Goal: Task Accomplishment & Management: Complete application form

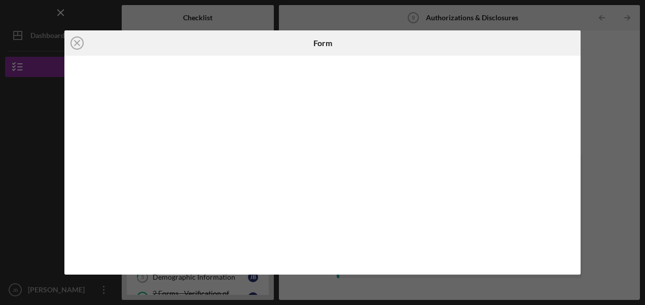
scroll to position [35, 0]
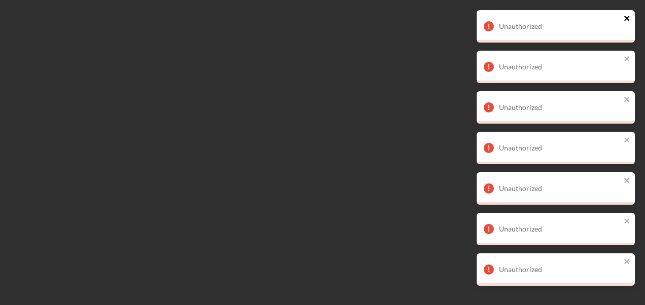
click at [628, 14] on icon "close" at bounding box center [627, 18] width 7 height 8
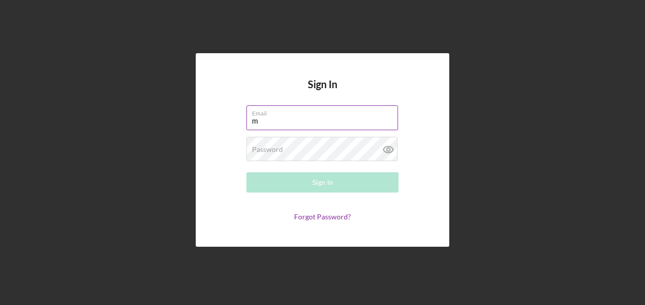
type input "[EMAIL_ADDRESS][DOMAIN_NAME]"
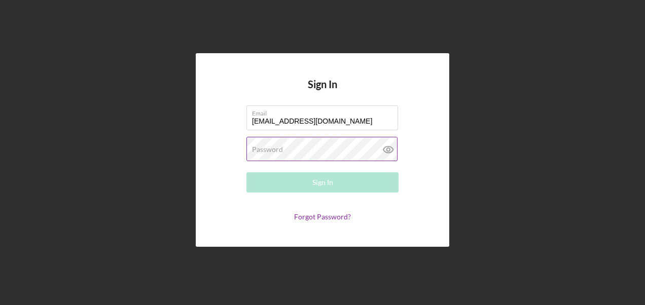
click at [258, 150] on label "Password" at bounding box center [267, 150] width 31 height 8
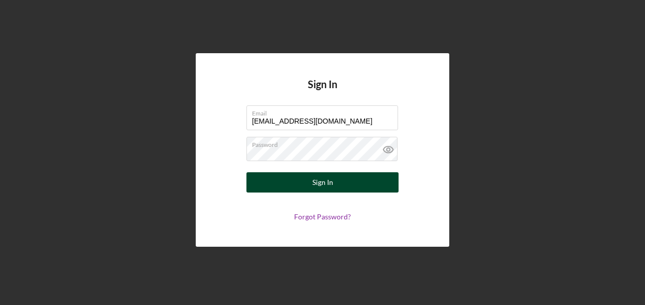
click at [315, 188] on div "Sign In" at bounding box center [322, 182] width 21 height 20
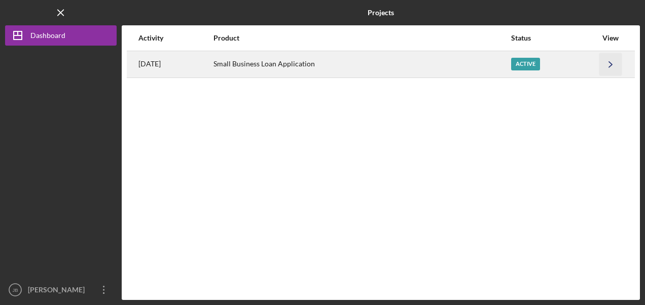
click at [608, 66] on icon "Icon/Navigate" at bounding box center [610, 64] width 23 height 23
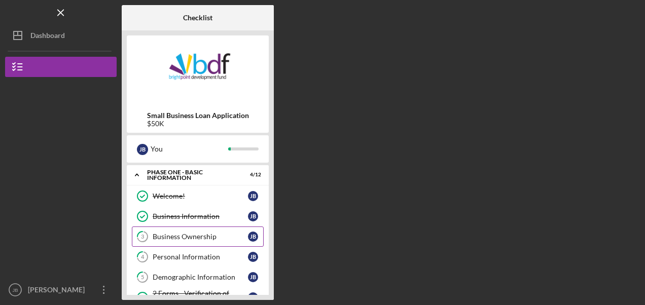
click at [179, 238] on div "Business Ownership" at bounding box center [200, 237] width 95 height 8
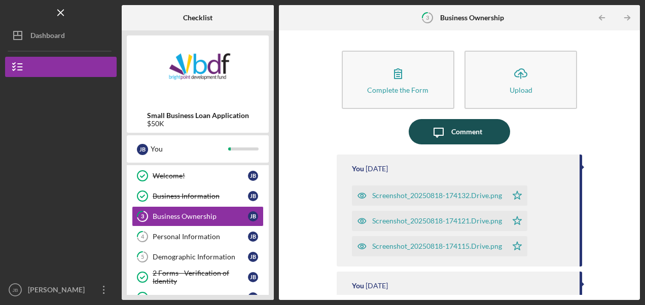
scroll to position [41, 0]
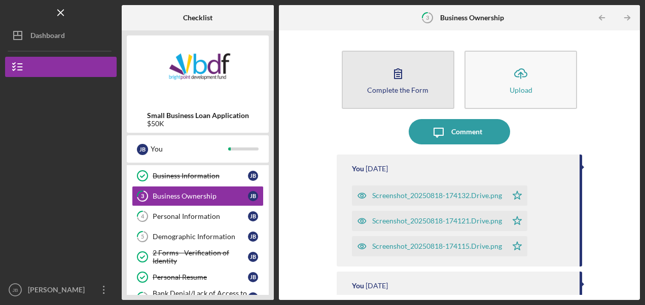
click at [394, 78] on icon "button" at bounding box center [397, 74] width 7 height 10
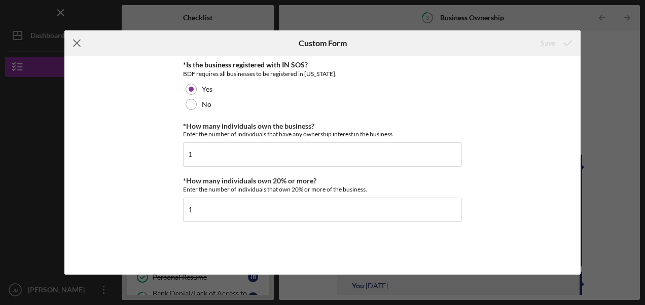
click at [74, 43] on icon "Icon/Menu Close" at bounding box center [76, 42] width 25 height 25
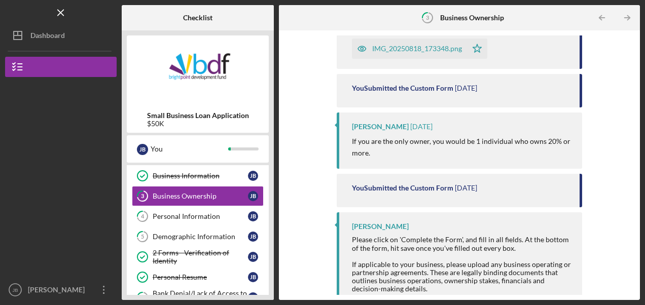
scroll to position [417, 0]
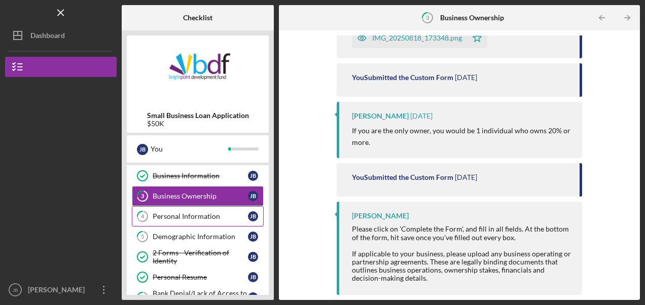
click at [203, 215] on div "Personal Information" at bounding box center [200, 216] width 95 height 8
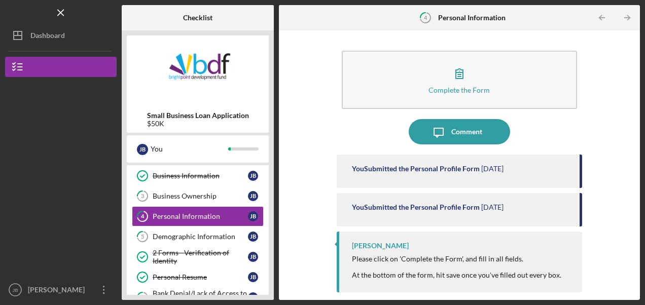
scroll to position [20, 0]
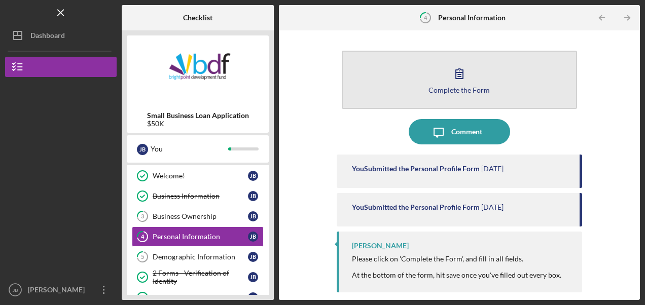
click at [486, 89] on div "Complete the Form" at bounding box center [458, 90] width 61 height 8
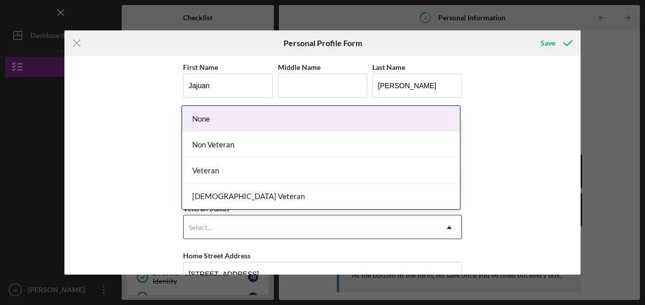
click at [300, 229] on div "Select..." at bounding box center [311, 227] width 254 height 23
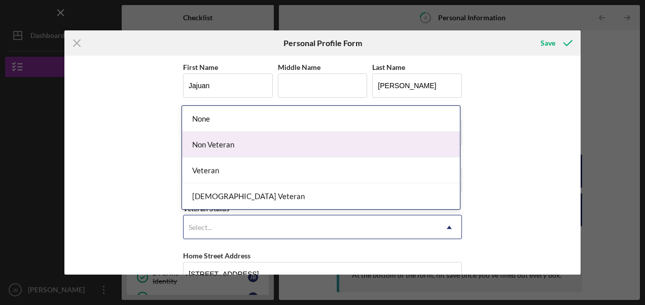
click at [266, 147] on div "Non Veteran" at bounding box center [321, 145] width 278 height 26
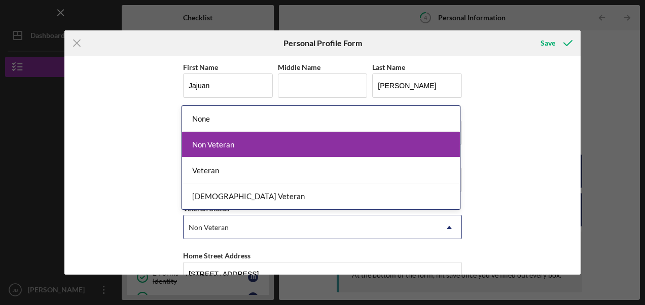
click at [342, 144] on div "Non Veteran" at bounding box center [321, 145] width 278 height 26
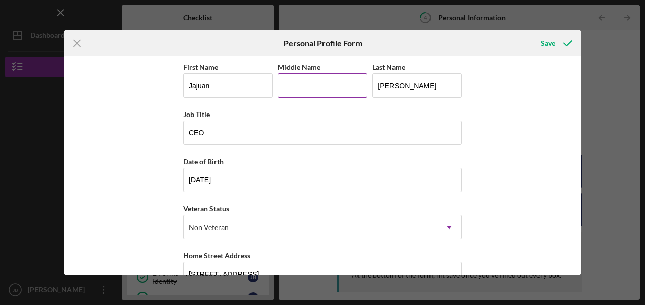
click at [327, 80] on input "Middle Name" at bounding box center [323, 86] width 90 height 24
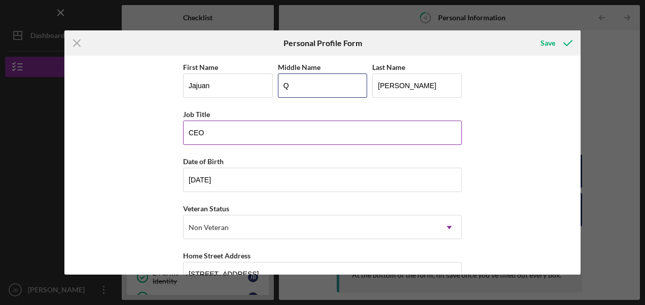
type input "Q"
click at [302, 134] on input "CEO" at bounding box center [322, 133] width 279 height 24
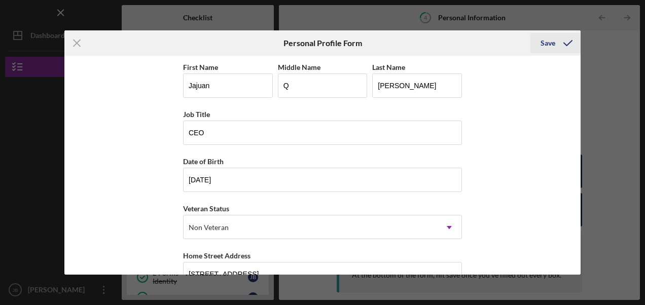
click at [550, 44] on div "Save" at bounding box center [547, 43] width 15 height 20
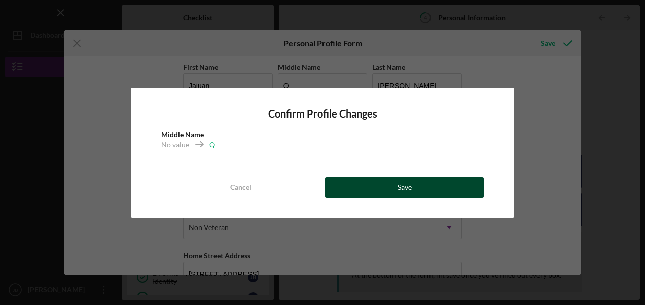
click at [355, 187] on button "Save" at bounding box center [404, 187] width 159 height 20
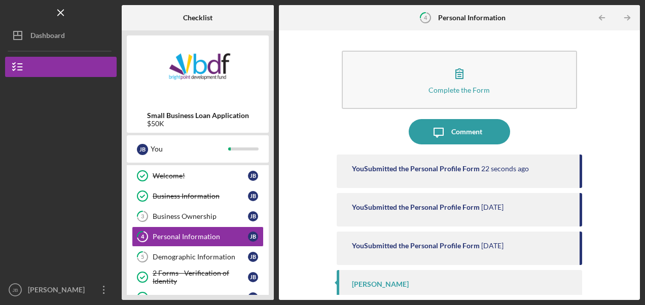
scroll to position [35, 0]
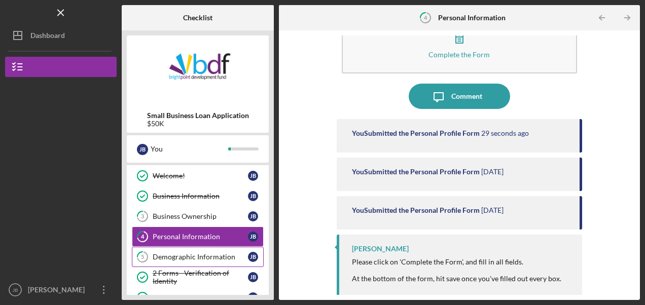
click at [201, 255] on div "Demographic Information" at bounding box center [200, 257] width 95 height 8
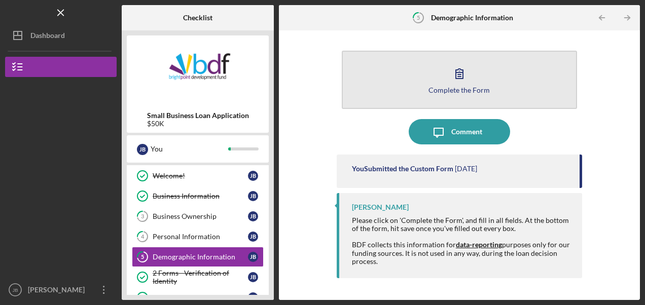
click at [526, 84] on button "Complete the Form Form" at bounding box center [459, 80] width 235 height 58
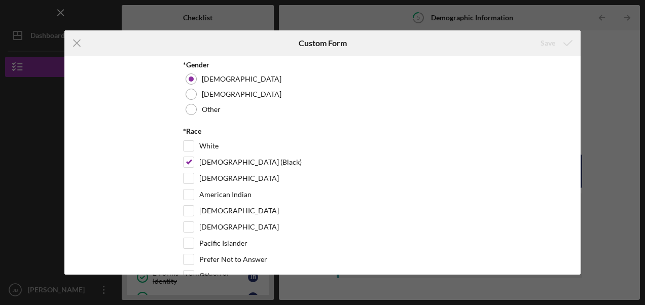
scroll to position [187, 0]
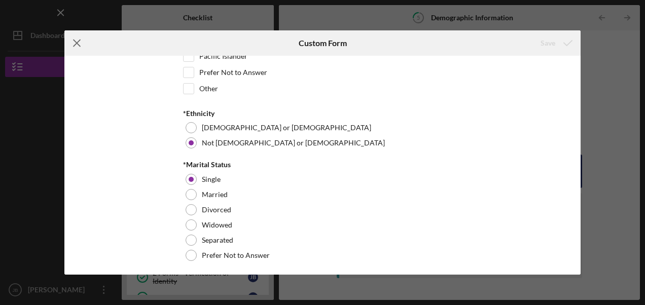
click at [79, 43] on icon "Icon/Menu Close" at bounding box center [76, 42] width 25 height 25
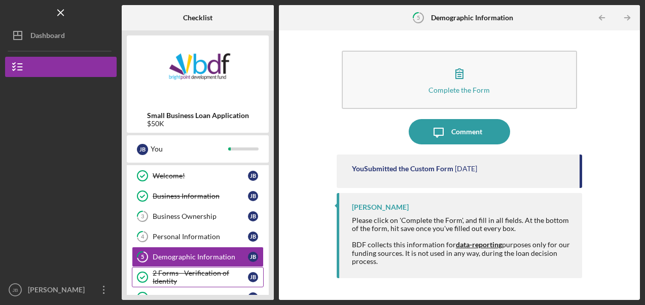
click at [190, 271] on div "2 Forms - Verification of Identity" at bounding box center [200, 277] width 95 height 16
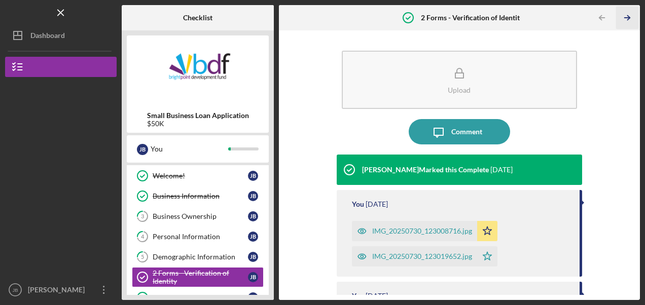
click at [623, 20] on icon "Icon/Table Pagination Arrow" at bounding box center [627, 18] width 23 height 23
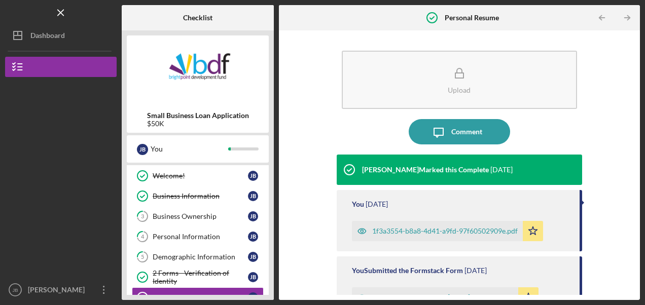
click at [623, 20] on icon "Icon/Table Pagination Arrow" at bounding box center [627, 18] width 23 height 23
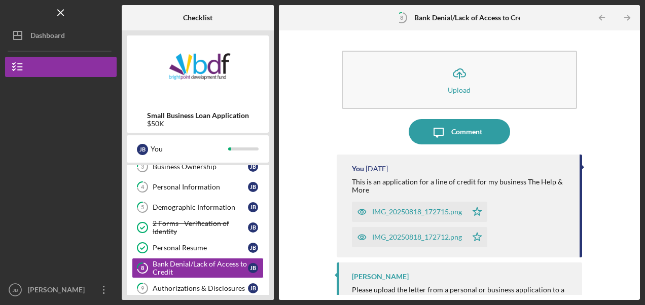
scroll to position [105, 0]
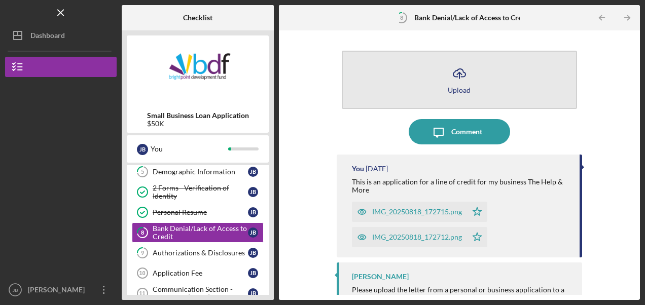
click at [534, 88] on button "Icon/Upload Upload" at bounding box center [459, 80] width 235 height 58
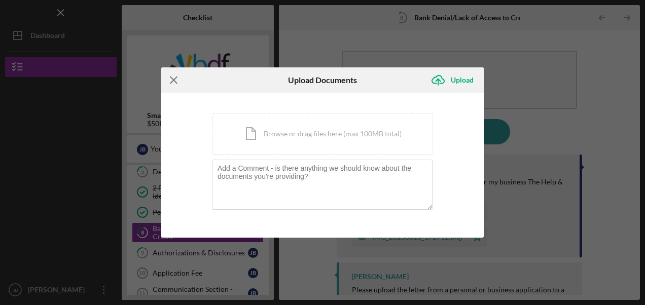
click at [177, 75] on icon "Icon/Menu Close" at bounding box center [173, 79] width 25 height 25
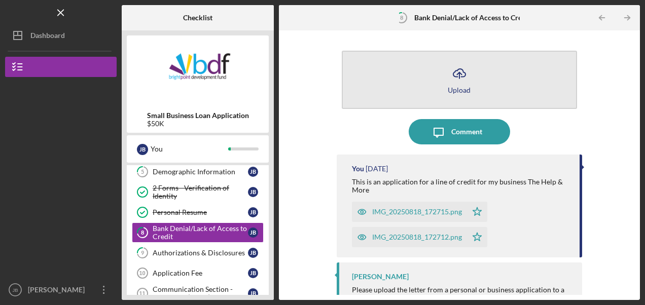
click at [559, 93] on button "Icon/Upload Upload" at bounding box center [459, 80] width 235 height 58
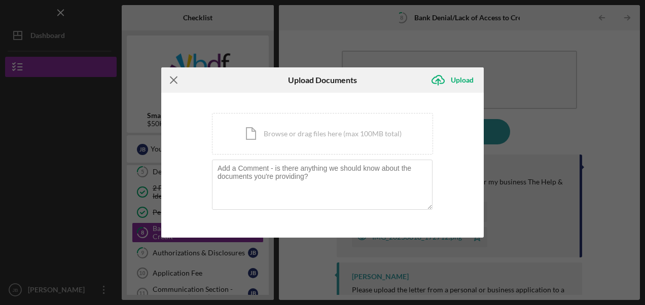
click at [177, 80] on icon "Icon/Menu Close" at bounding box center [173, 79] width 25 height 25
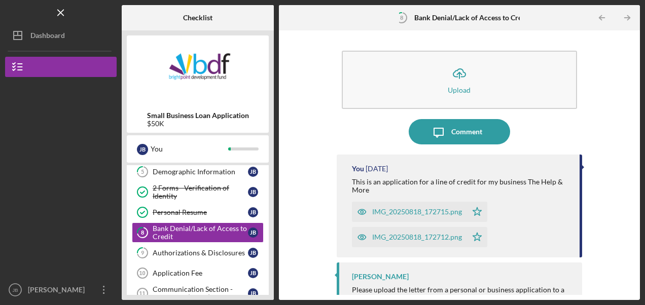
scroll to position [90, 0]
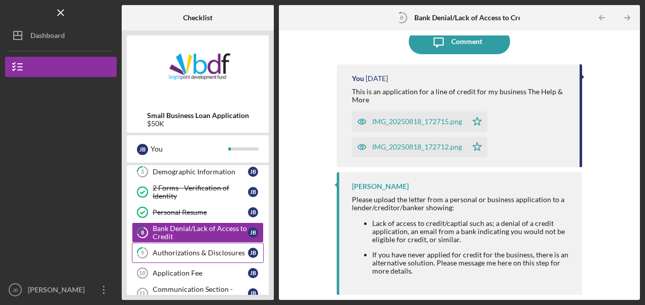
click at [194, 249] on div "Authorizations & Disclosures" at bounding box center [200, 253] width 95 height 8
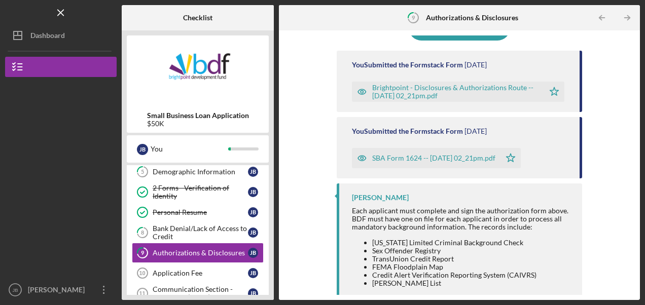
scroll to position [116, 0]
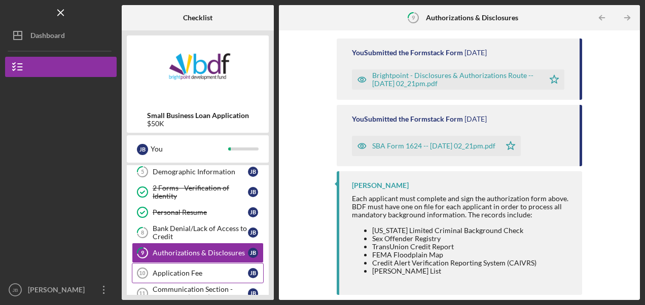
click at [193, 272] on div "Application Fee" at bounding box center [200, 273] width 95 height 8
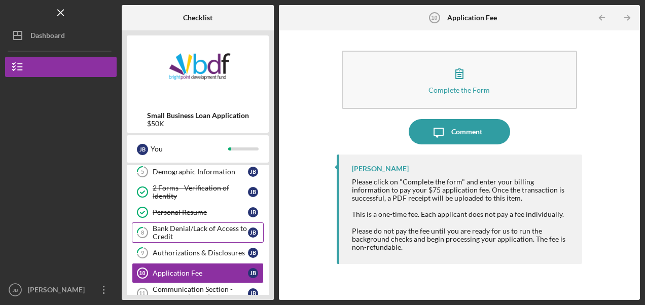
click at [220, 232] on div "Bank Denial/Lack of Access to Credit" at bounding box center [200, 233] width 95 height 16
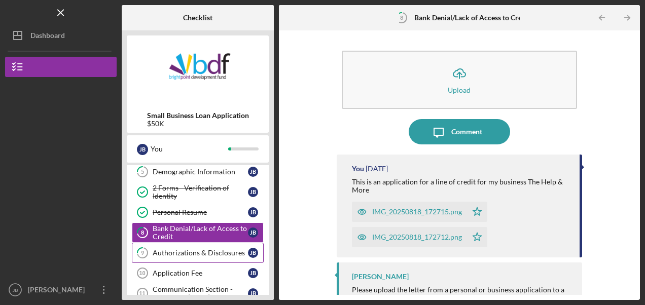
click at [221, 255] on link "9 Authorizations & Disclosures [PERSON_NAME]" at bounding box center [198, 253] width 132 height 20
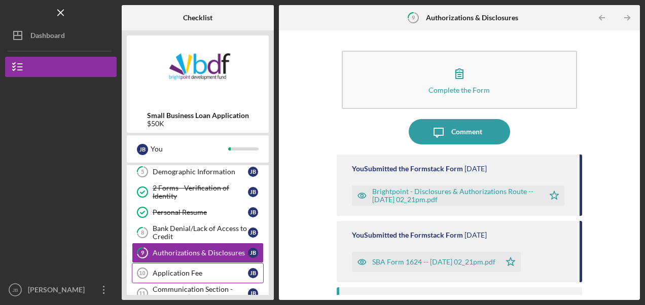
click at [195, 271] on div "Application Fee" at bounding box center [200, 273] width 95 height 8
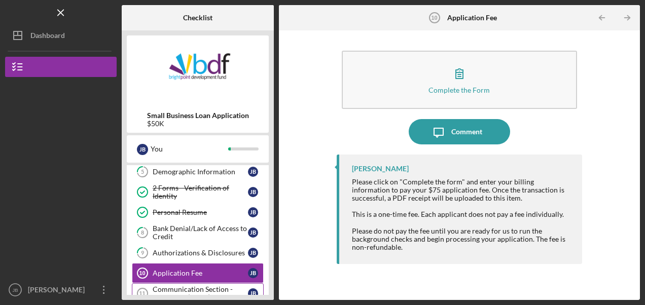
click at [229, 285] on div "Communication Section - Phase One (Other)" at bounding box center [200, 293] width 95 height 16
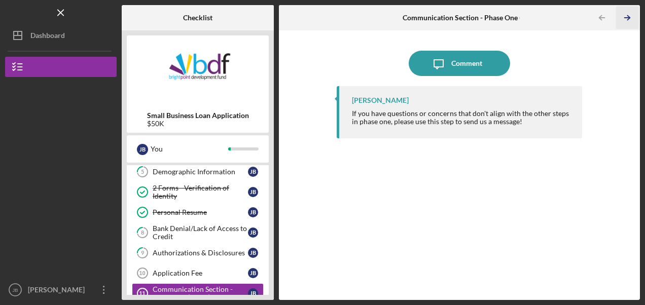
click at [632, 13] on icon "Icon/Table Pagination Arrow" at bounding box center [627, 18] width 23 height 23
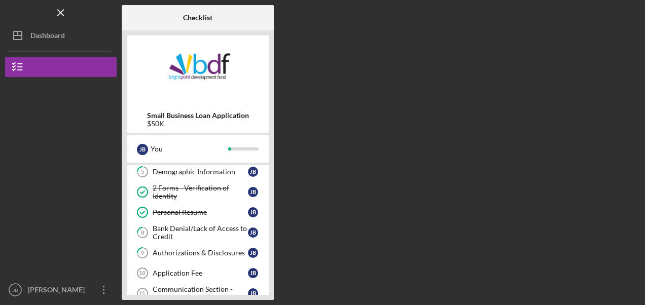
scroll to position [185, 0]
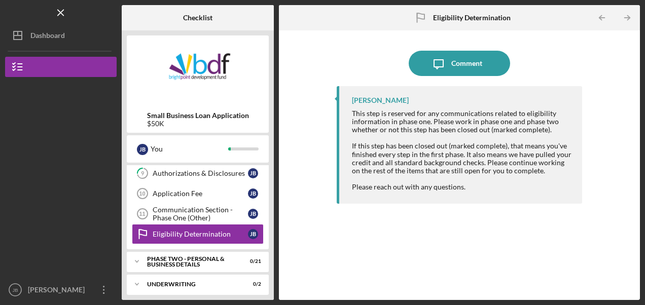
click at [632, 13] on icon "Icon/Table Pagination Arrow" at bounding box center [627, 18] width 23 height 23
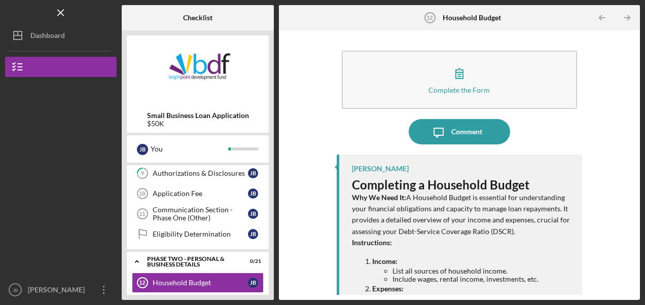
scroll to position [233, 0]
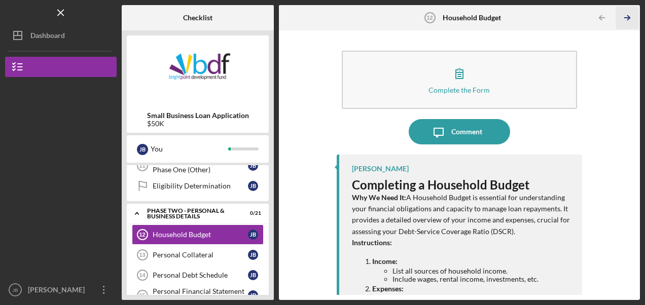
click at [635, 15] on icon "Icon/Table Pagination Arrow" at bounding box center [627, 18] width 23 height 23
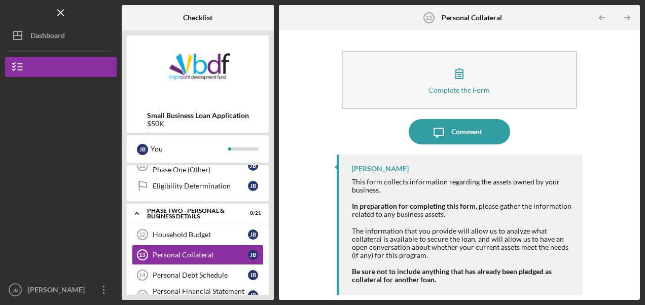
click at [635, 15] on icon "Icon/Table Pagination Arrow" at bounding box center [627, 18] width 23 height 23
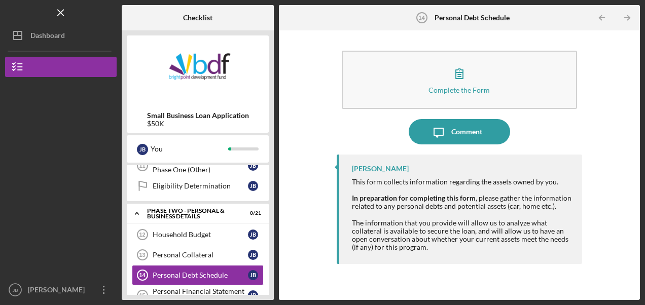
click at [635, 15] on icon "Icon/Table Pagination Arrow" at bounding box center [627, 18] width 23 height 23
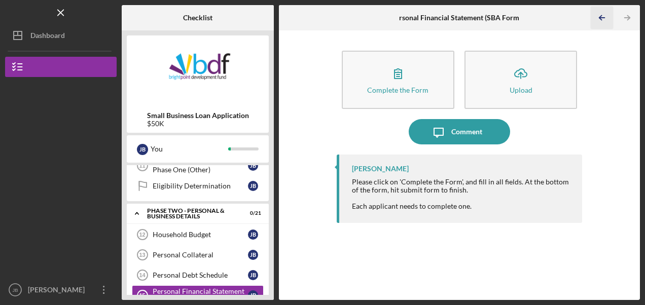
click at [602, 15] on icon "Icon/Table Pagination Arrow" at bounding box center [601, 18] width 23 height 23
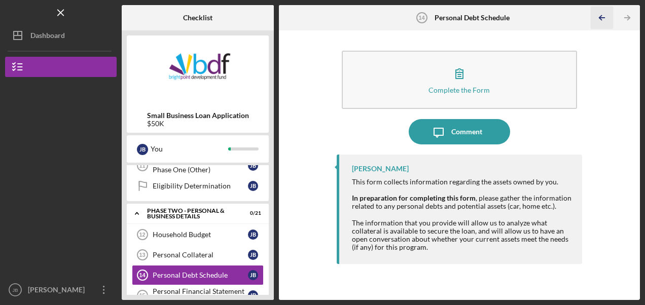
click at [602, 15] on icon "Icon/Table Pagination Arrow" at bounding box center [601, 18] width 23 height 23
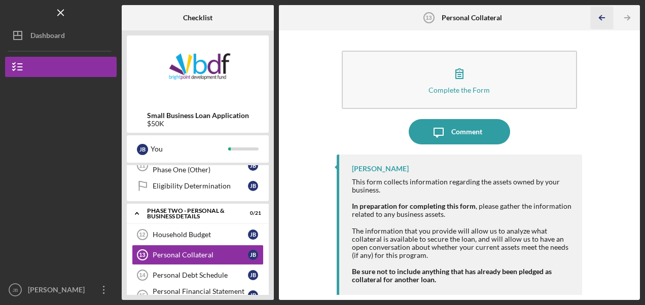
click at [602, 15] on icon "Icon/Table Pagination Arrow" at bounding box center [601, 18] width 23 height 23
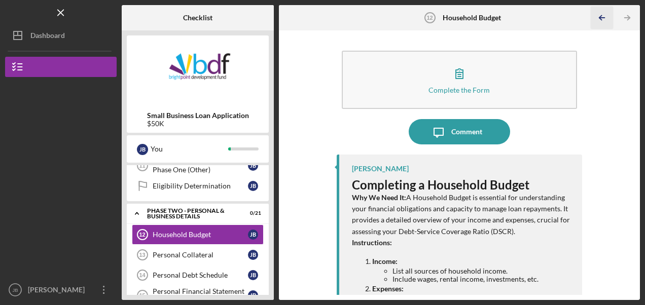
click at [602, 15] on icon "Icon/Table Pagination Arrow" at bounding box center [601, 18] width 23 height 23
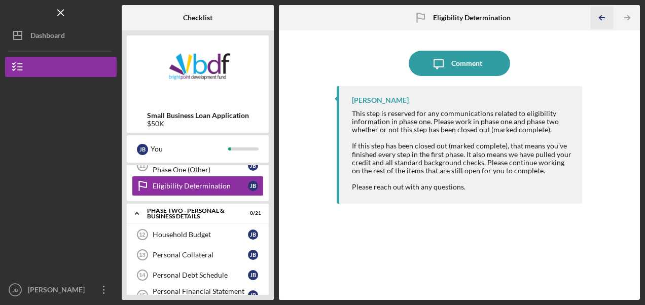
click at [602, 15] on icon "Icon/Table Pagination Arrow" at bounding box center [601, 18] width 23 height 23
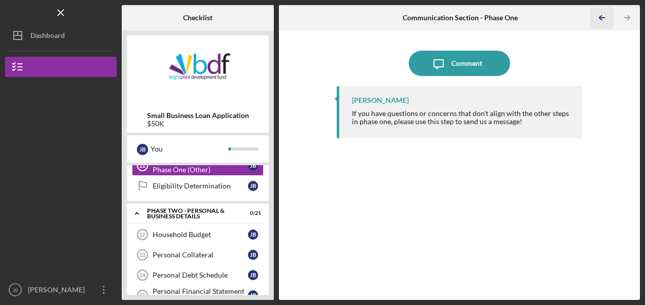
click at [602, 15] on icon "Icon/Table Pagination Arrow" at bounding box center [601, 18] width 23 height 23
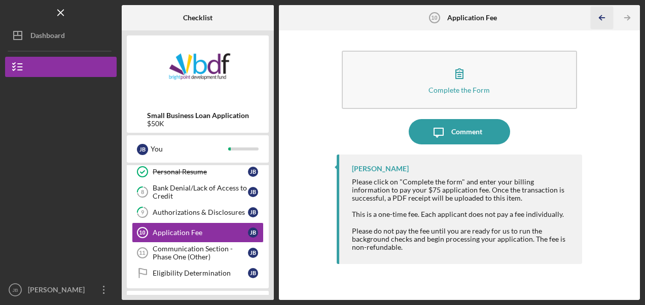
scroll to position [145, 0]
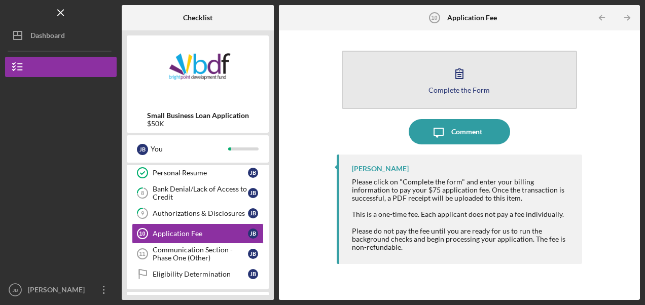
click at [466, 85] on icon "button" at bounding box center [459, 73] width 25 height 25
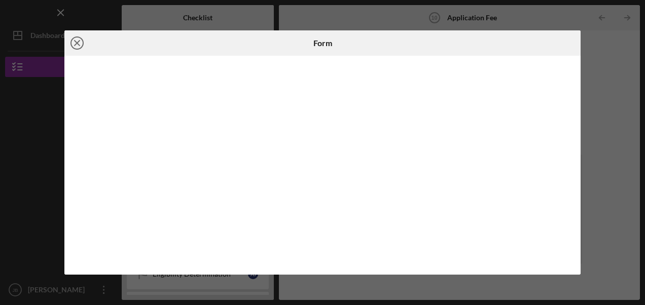
click at [77, 40] on icon "Icon/Close" at bounding box center [76, 42] width 25 height 25
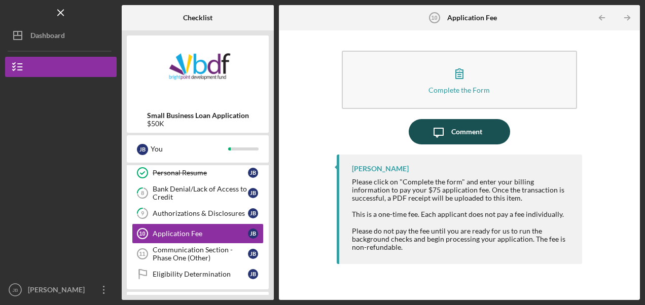
click at [485, 131] on button "Icon/Message Comment" at bounding box center [459, 131] width 101 height 25
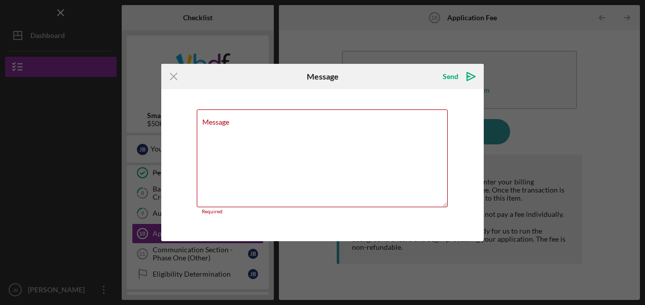
click at [150, 78] on div "Icon/Menu Close Message Send Icon/icon-invite-send Message Required Cancel Send…" at bounding box center [322, 152] width 645 height 305
click at [287, 135] on textarea "Message" at bounding box center [322, 159] width 251 height 98
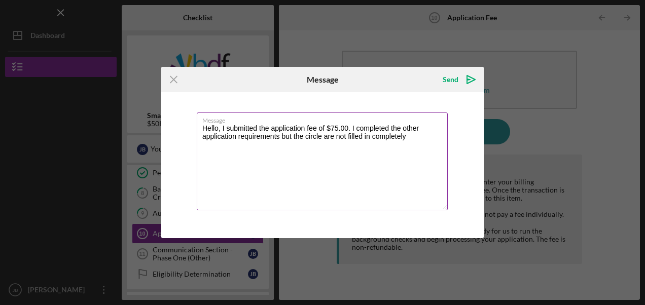
click at [300, 164] on textarea "Hello, I submitted the application fee of $75.00. I completed the other applica…" at bounding box center [322, 162] width 251 height 98
drag, startPoint x: 300, startPoint y: 164, endPoint x: 318, endPoint y: 125, distance: 43.1
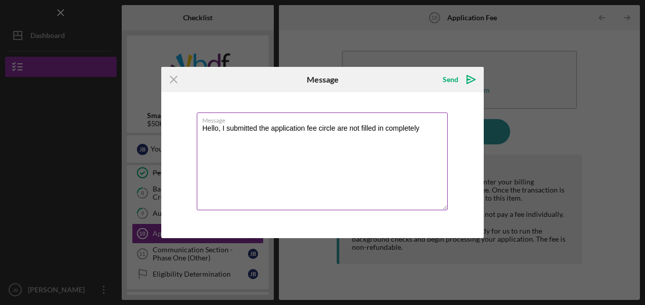
click at [317, 127] on textarea "Hello, I submitted the application fee circle are not filled in completely" at bounding box center [322, 162] width 251 height 98
click at [361, 136] on textarea "Hello, I submitted the application fee of $75.00 and completed all the required…" at bounding box center [322, 162] width 251 height 98
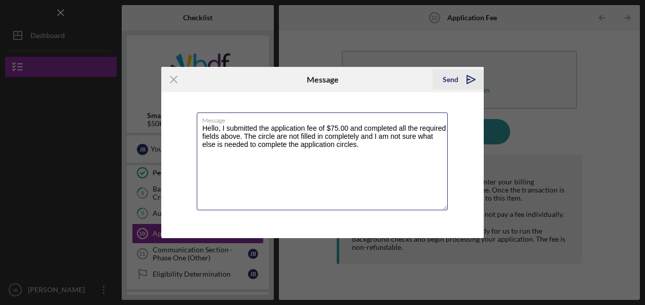
type textarea "Hello, I submitted the application fee of $75.00 and completed all the required…"
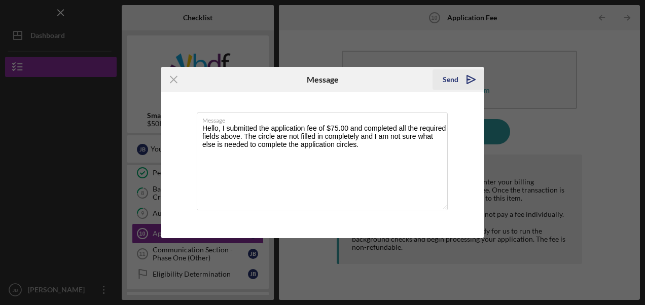
click at [449, 79] on div "Send" at bounding box center [451, 79] width 16 height 20
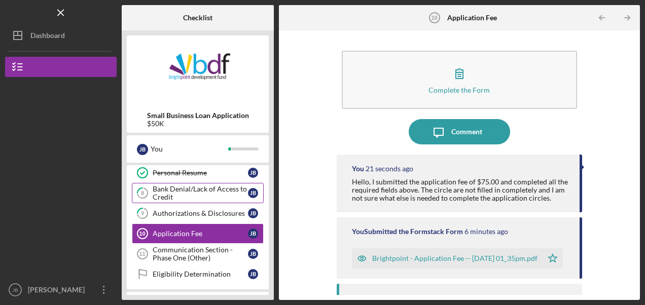
click at [205, 193] on div "Bank Denial/Lack of Access to Credit" at bounding box center [200, 193] width 95 height 16
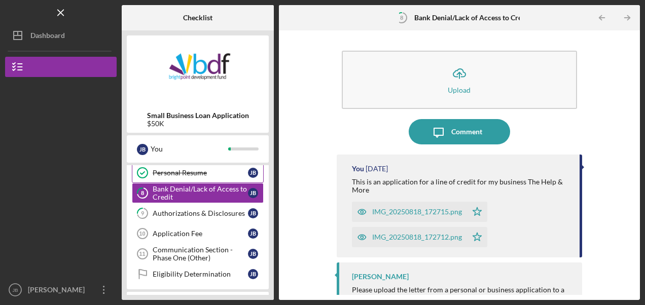
click at [226, 172] on div "Personal Resume" at bounding box center [200, 173] width 95 height 8
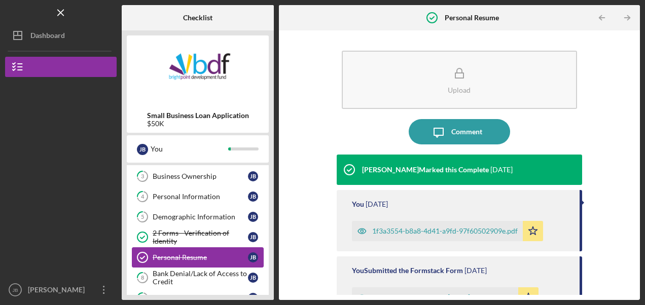
scroll to position [61, 0]
click at [226, 172] on div "Business Ownership" at bounding box center [200, 176] width 95 height 8
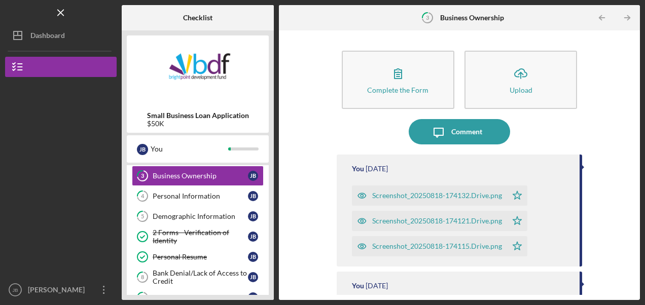
click at [421, 194] on div "Screenshot_20250818-174132.Drive.png" at bounding box center [437, 196] width 130 height 8
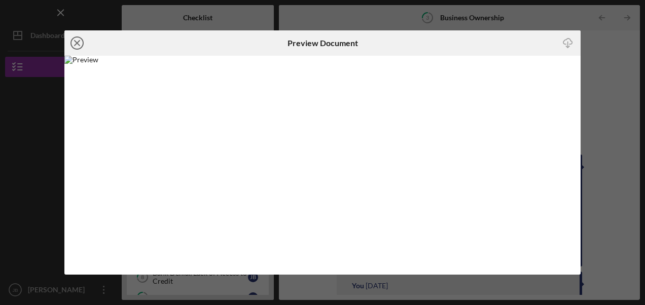
click at [76, 42] on line at bounding box center [77, 43] width 5 height 5
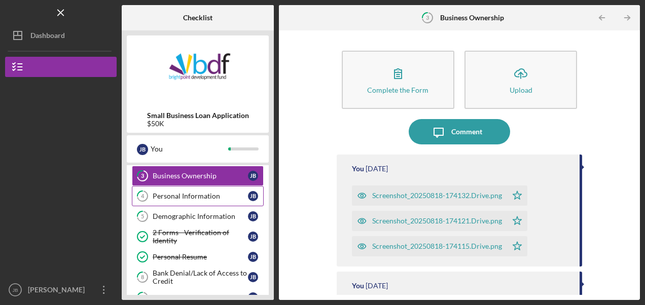
click at [176, 194] on div "Personal Information" at bounding box center [200, 196] width 95 height 8
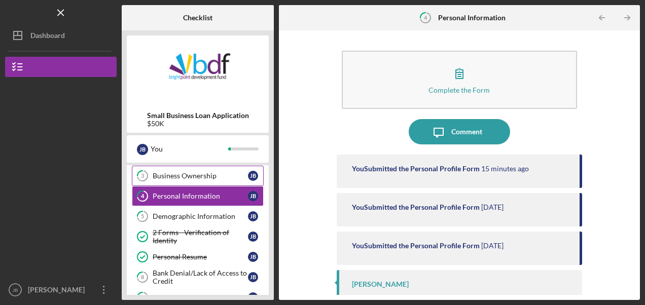
click at [232, 175] on div "Business Ownership" at bounding box center [200, 176] width 95 height 8
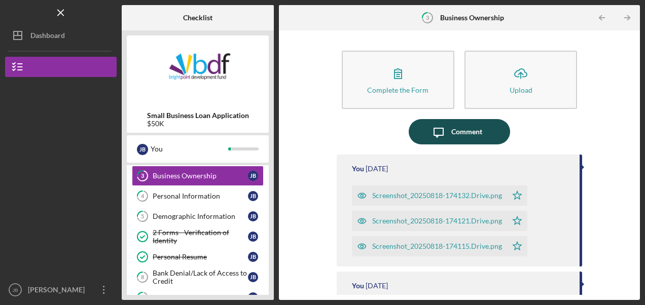
click at [457, 124] on div "Comment" at bounding box center [466, 131] width 31 height 25
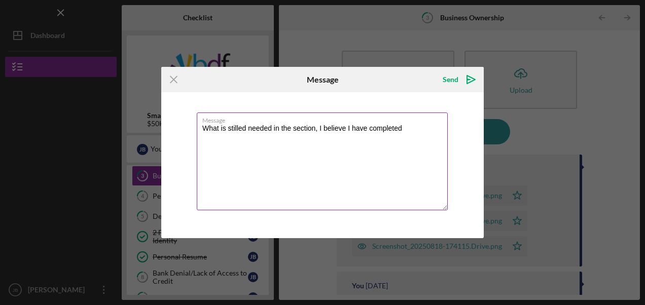
click at [403, 126] on textarea "What is stilled needed in the section, I believe I have completed" at bounding box center [322, 162] width 251 height 98
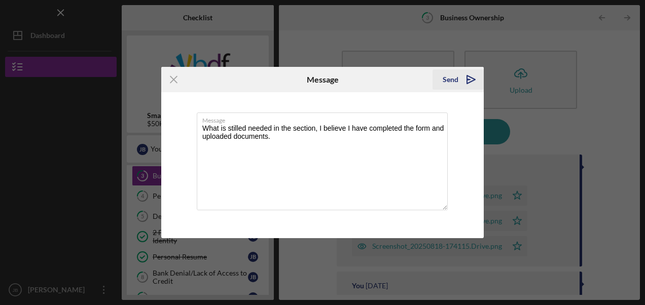
type textarea "What is stilled needed in the section, I believe I have completed the form and …"
click at [458, 74] on icon "Icon/icon-invite-send" at bounding box center [470, 79] width 25 height 25
click at [91, 237] on div "Icon/Menu Close Message Sending Message What is stilled needed in the section, …" at bounding box center [322, 152] width 645 height 305
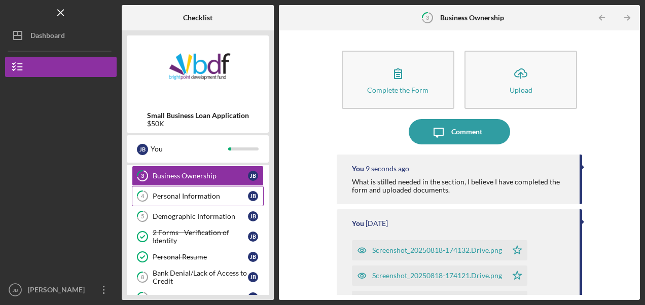
click at [187, 193] on div "Personal Information" at bounding box center [200, 196] width 95 height 8
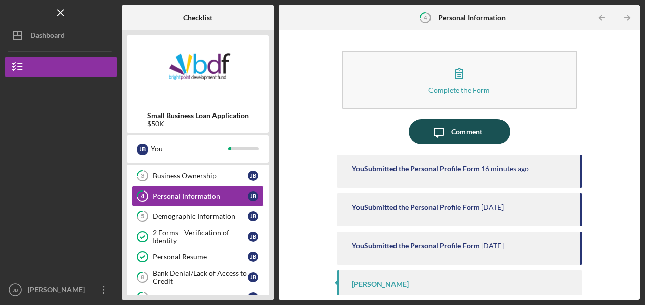
click at [448, 133] on icon "Icon/Message" at bounding box center [438, 131] width 25 height 25
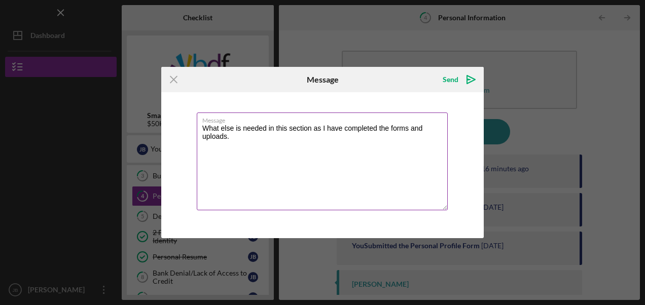
click at [238, 136] on textarea "What else is needed in this section as I have completed the forms and uploads." at bounding box center [322, 162] width 251 height 98
type textarea "What else is needed in this section as I have completed the forms and uploads. …"
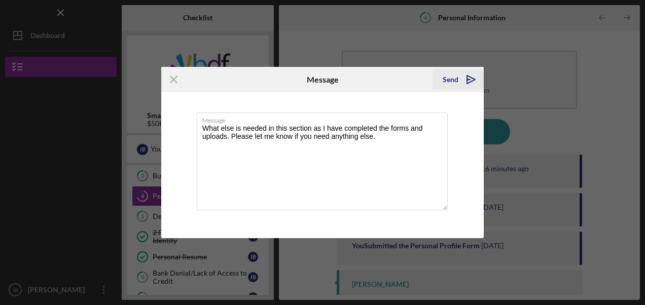
click at [449, 80] on div "Send" at bounding box center [451, 79] width 16 height 20
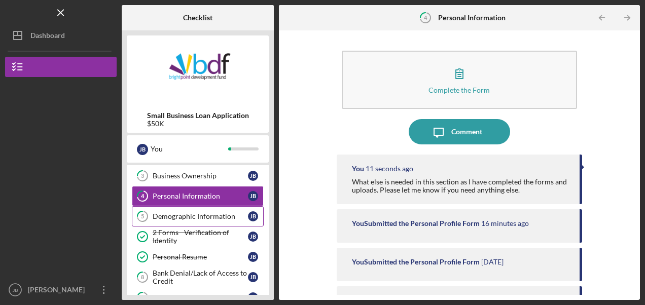
click at [220, 212] on div "Demographic Information" at bounding box center [200, 216] width 95 height 8
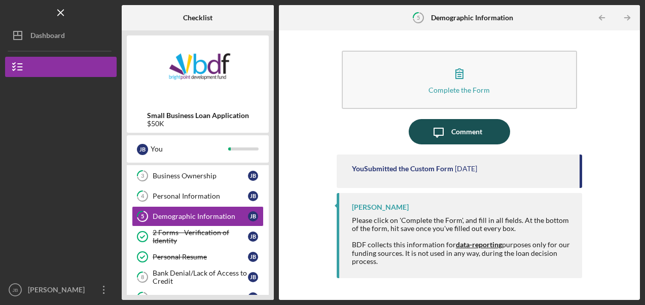
click at [461, 132] on div "Comment" at bounding box center [466, 131] width 31 height 25
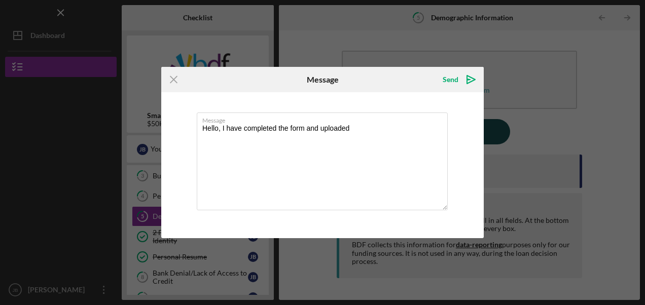
click at [461, 132] on div "Message Hello, I have completed the form and uploaded" at bounding box center [322, 165] width 322 height 146
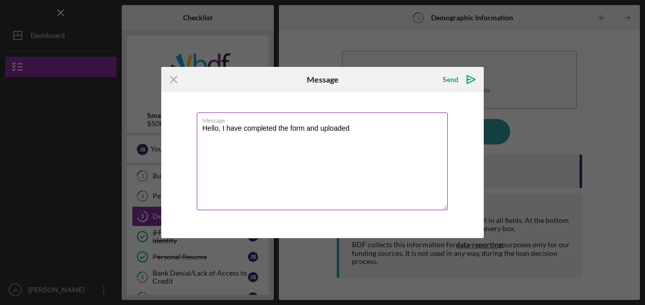
click at [368, 133] on textarea "Hello, I have completed the form and uploaded" at bounding box center [322, 162] width 251 height 98
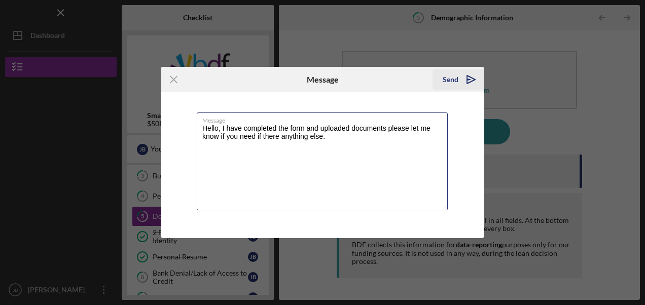
type textarea "Hello, I have completed the form and uploaded documents please let me know if y…"
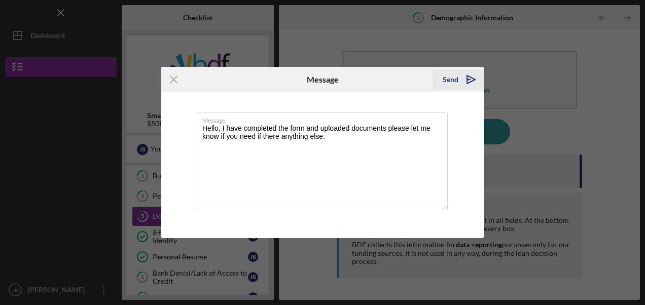
click at [451, 71] on div "Send" at bounding box center [451, 79] width 16 height 20
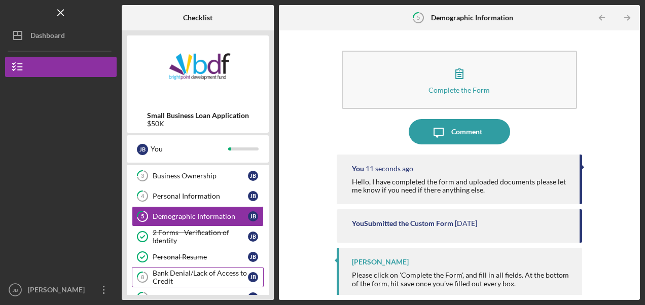
click at [215, 274] on div "Bank Denial/Lack of Access to Credit" at bounding box center [200, 277] width 95 height 16
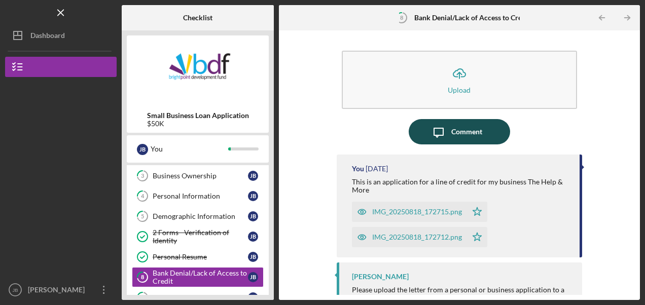
click at [453, 133] on div "Comment" at bounding box center [466, 131] width 31 height 25
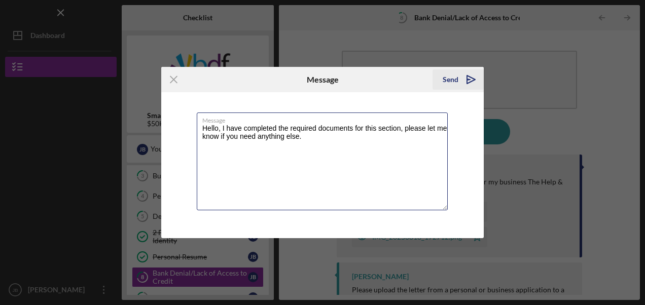
type textarea "Hello, I have completed the required documents for this section, please let me …"
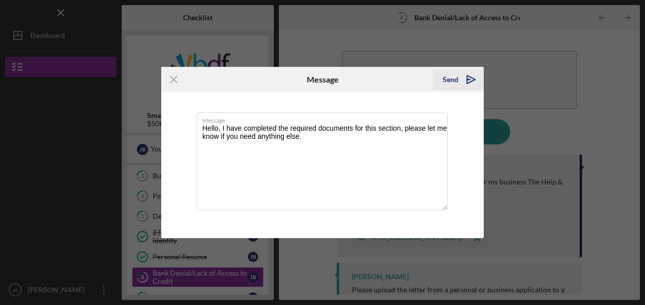
click at [470, 81] on icon "Icon/icon-invite-send" at bounding box center [470, 79] width 25 height 25
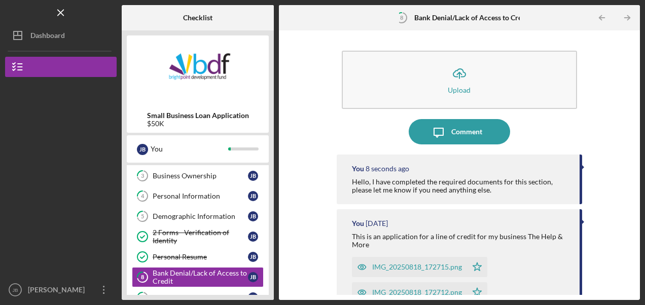
scroll to position [20, 0]
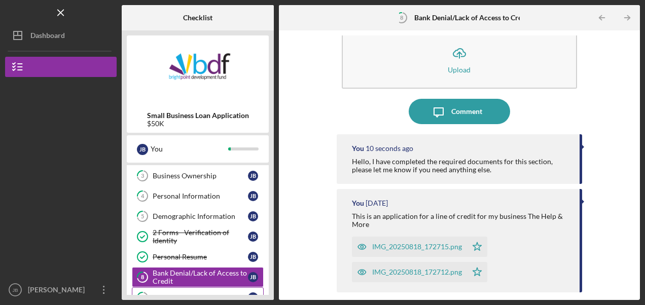
click at [187, 289] on link "9 Authorizations & Disclosures [PERSON_NAME]" at bounding box center [198, 297] width 132 height 20
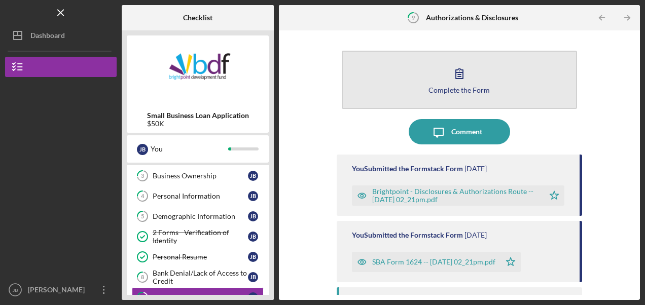
click at [490, 80] on button "Complete the Form Form" at bounding box center [459, 80] width 235 height 58
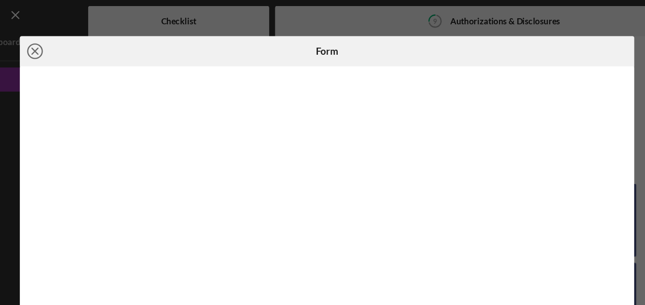
click at [77, 43] on line at bounding box center [77, 43] width 5 height 5
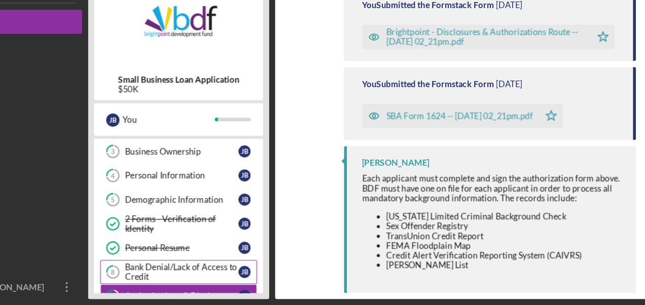
click at [212, 267] on link "8 Bank Denial/Lack of Access to Credit [PERSON_NAME]" at bounding box center [198, 277] width 132 height 20
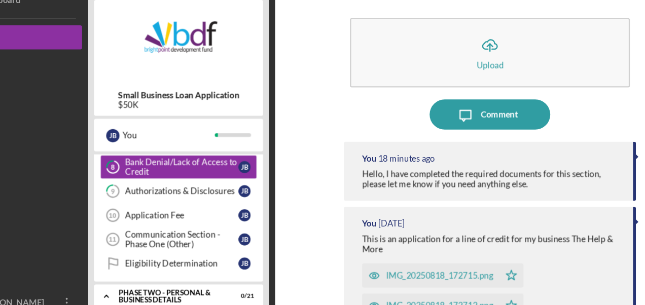
scroll to position [183, 0]
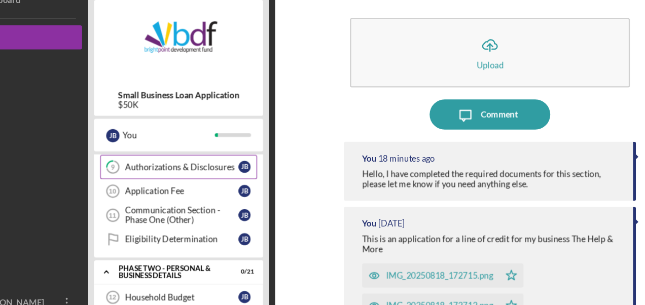
click at [209, 174] on div "Authorizations & Disclosures" at bounding box center [200, 176] width 95 height 8
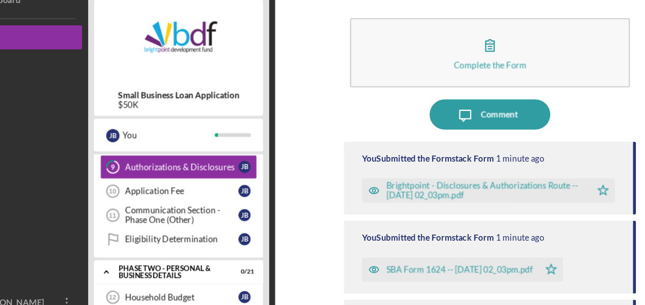
click at [444, 192] on div "Brightpoint - Disclosures & Authorizations Route -- [DATE] 02_03pm.pdf" at bounding box center [455, 196] width 167 height 16
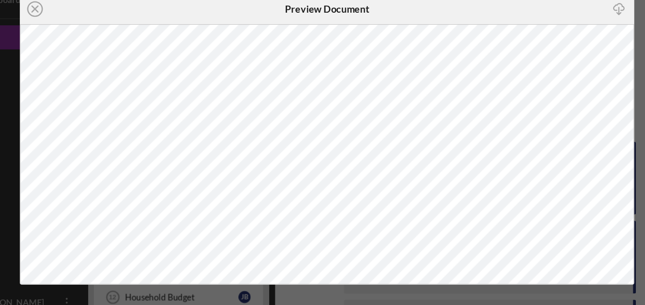
click at [54, 124] on div "Icon/Close Preview Document Icon/Download" at bounding box center [322, 152] width 645 height 305
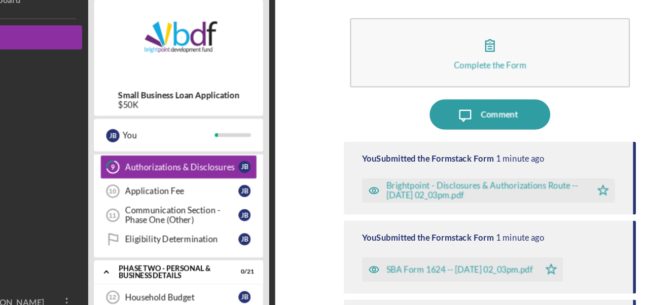
click at [438, 261] on div "SBA Form 1624 -- [DATE] 02_03pm.pdf" at bounding box center [433, 262] width 123 height 8
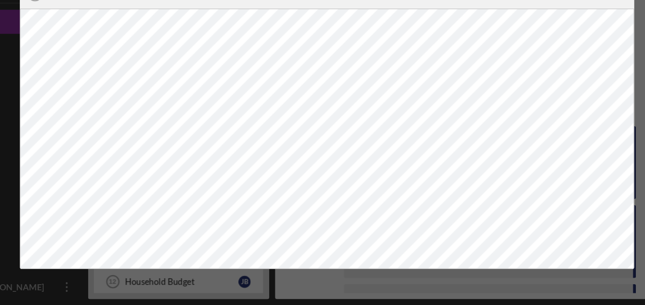
click at [52, 125] on div "Icon/Close Preview Document Icon/Download" at bounding box center [322, 152] width 645 height 305
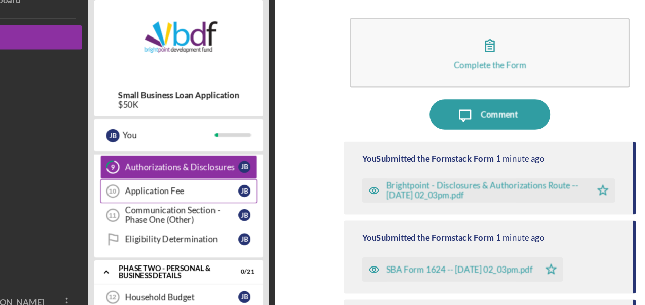
drag, startPoint x: 155, startPoint y: 193, endPoint x: 221, endPoint y: 197, distance: 66.5
click at [221, 197] on link "Application Fee 10 Application Fee [PERSON_NAME]" at bounding box center [198, 196] width 132 height 20
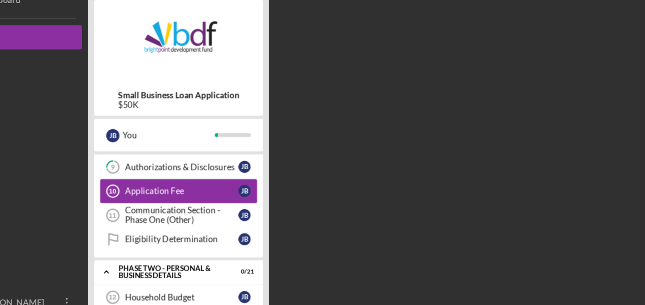
click at [221, 197] on link "Application Fee 10 Application Fee [PERSON_NAME]" at bounding box center [198, 196] width 132 height 20
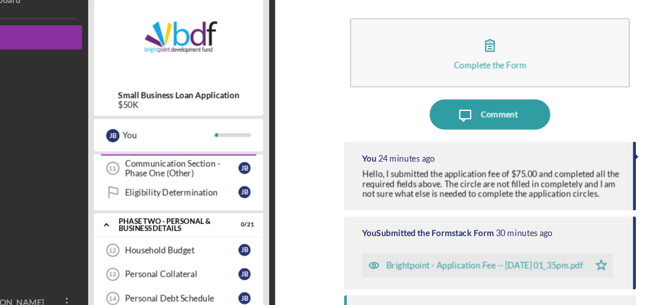
scroll to position [223, 0]
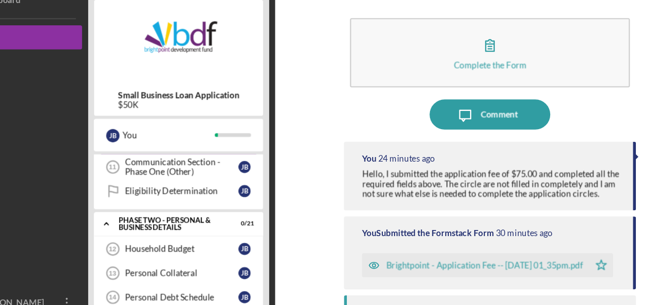
click at [394, 260] on div "Brightpoint - Application Fee -- [DATE] 01_35pm.pdf" at bounding box center [454, 259] width 165 height 8
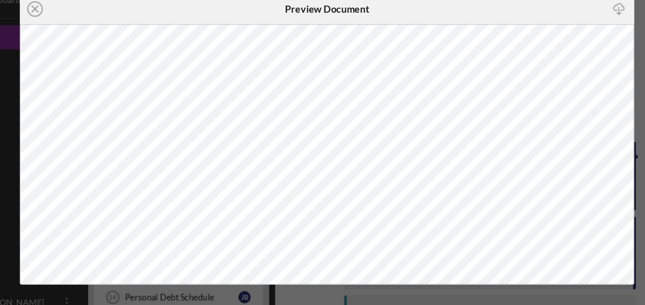
click at [60, 222] on div "Icon/Close Preview Document Icon/Download" at bounding box center [322, 152] width 645 height 305
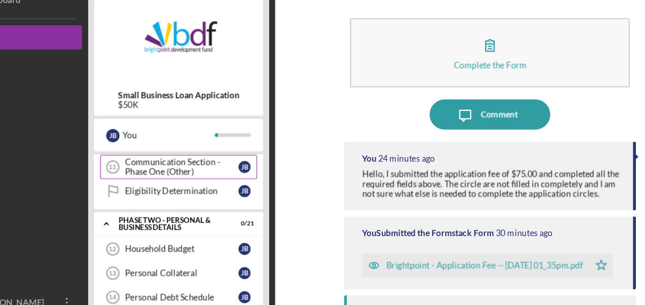
click at [168, 177] on div "Communication Section - Phase One (Other)" at bounding box center [200, 176] width 95 height 16
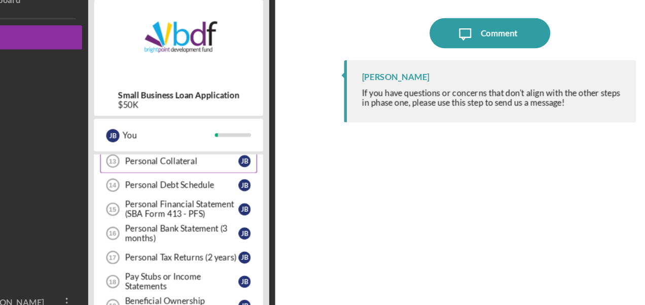
scroll to position [304, 0]
